Goal: Check status: Check status

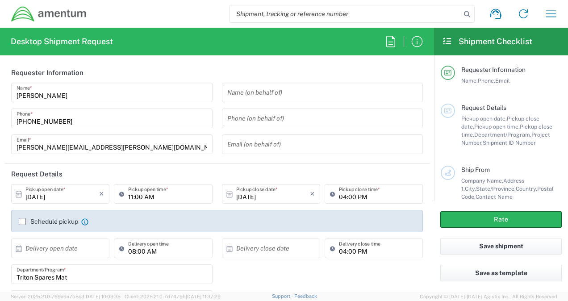
type input "[GEOGRAPHIC_DATA]"
type input "3566.04.0001.TRI2.MATS.3000.00"
click at [548, 13] on icon "button" at bounding box center [551, 14] width 14 height 14
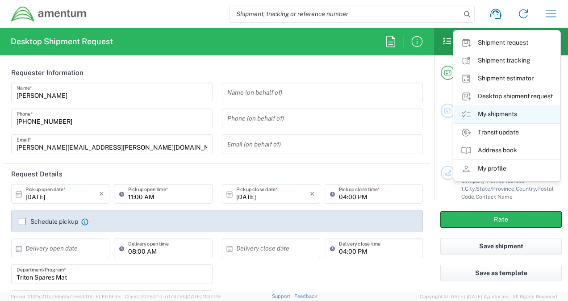
click at [496, 117] on link "My shipments" at bounding box center [506, 114] width 106 height 18
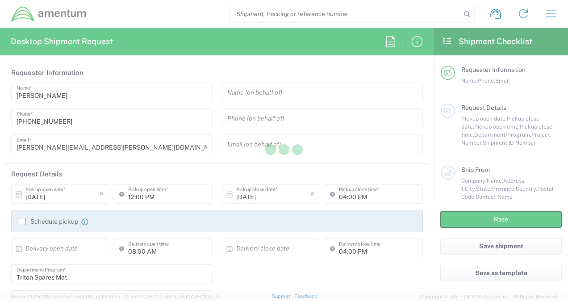
type input "[GEOGRAPHIC_DATA]"
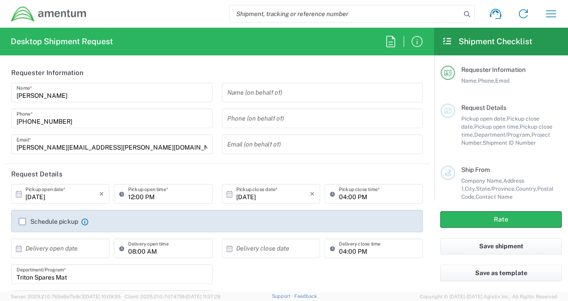
scroll to position [59, 0]
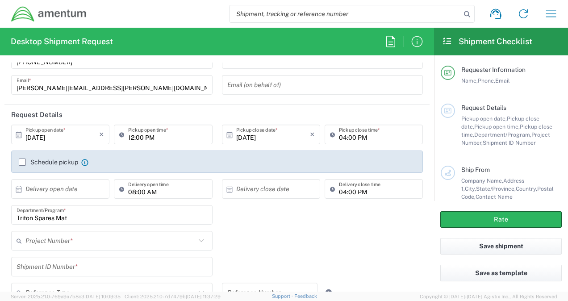
type input "3566.04.0001.TRI2.MATS.3000.00"
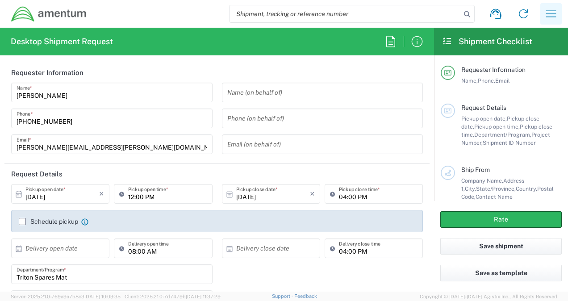
click at [559, 11] on button "button" at bounding box center [550, 13] width 21 height 21
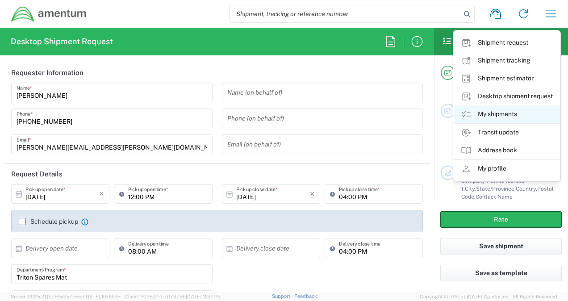
click at [491, 109] on link "My shipments" at bounding box center [506, 114] width 106 height 18
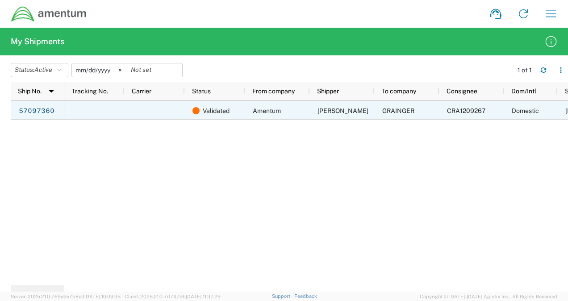
click at [257, 111] on span "Amentum" at bounding box center [267, 110] width 28 height 7
click at [41, 111] on link "57097360" at bounding box center [36, 111] width 37 height 14
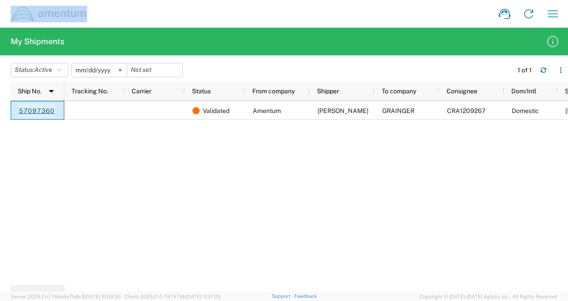
click at [41, 111] on div at bounding box center [284, 150] width 568 height 301
